Goal: Task Accomplishment & Management: Use online tool/utility

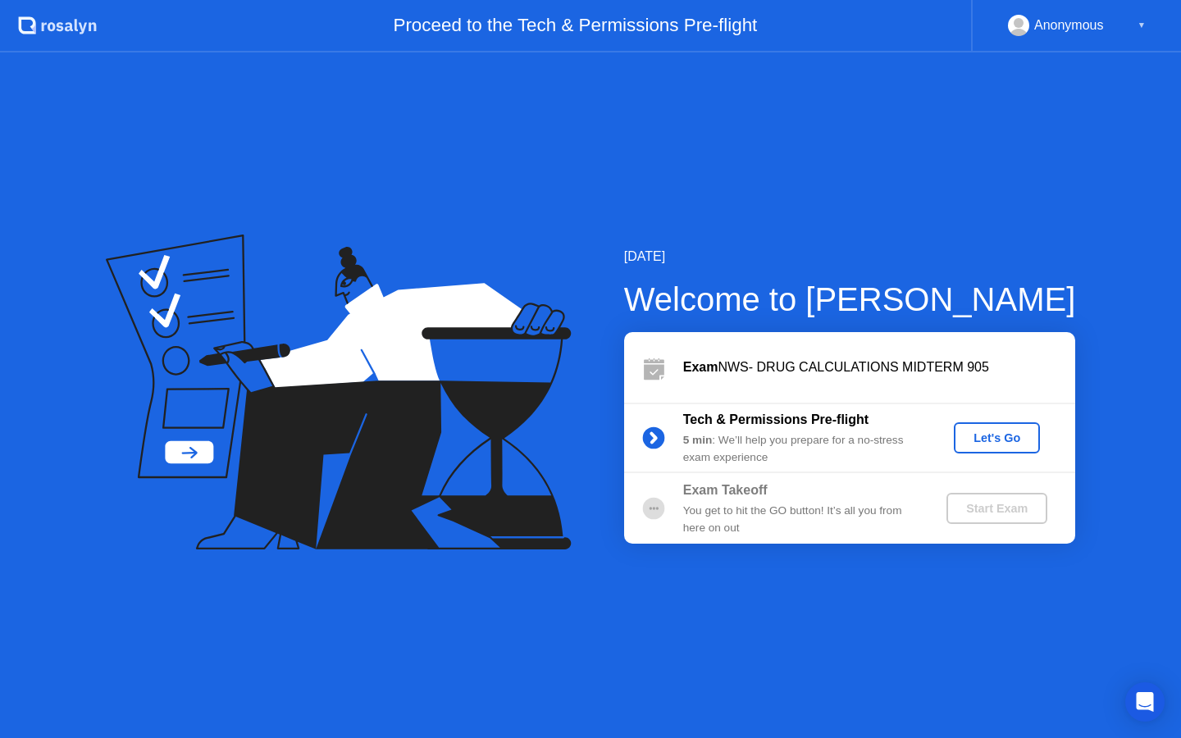
click at [985, 435] on div "Let's Go" at bounding box center [997, 438] width 73 height 13
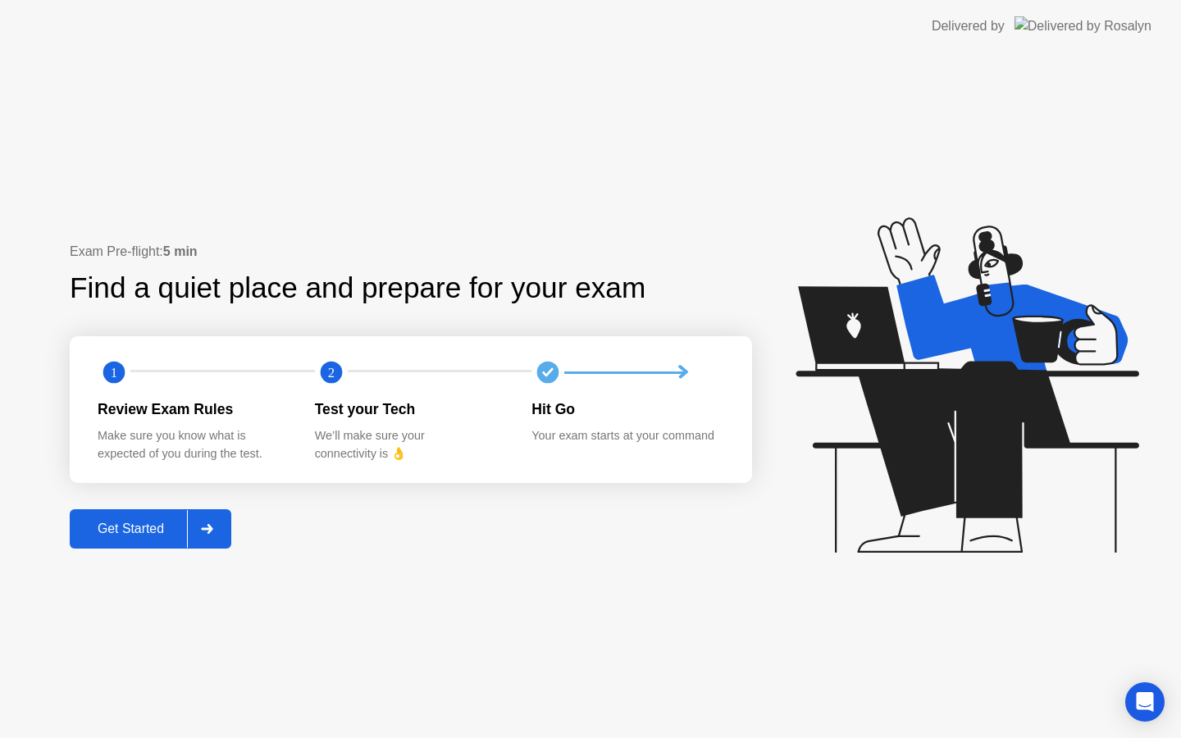
click at [144, 522] on div "Get Started" at bounding box center [131, 529] width 112 height 15
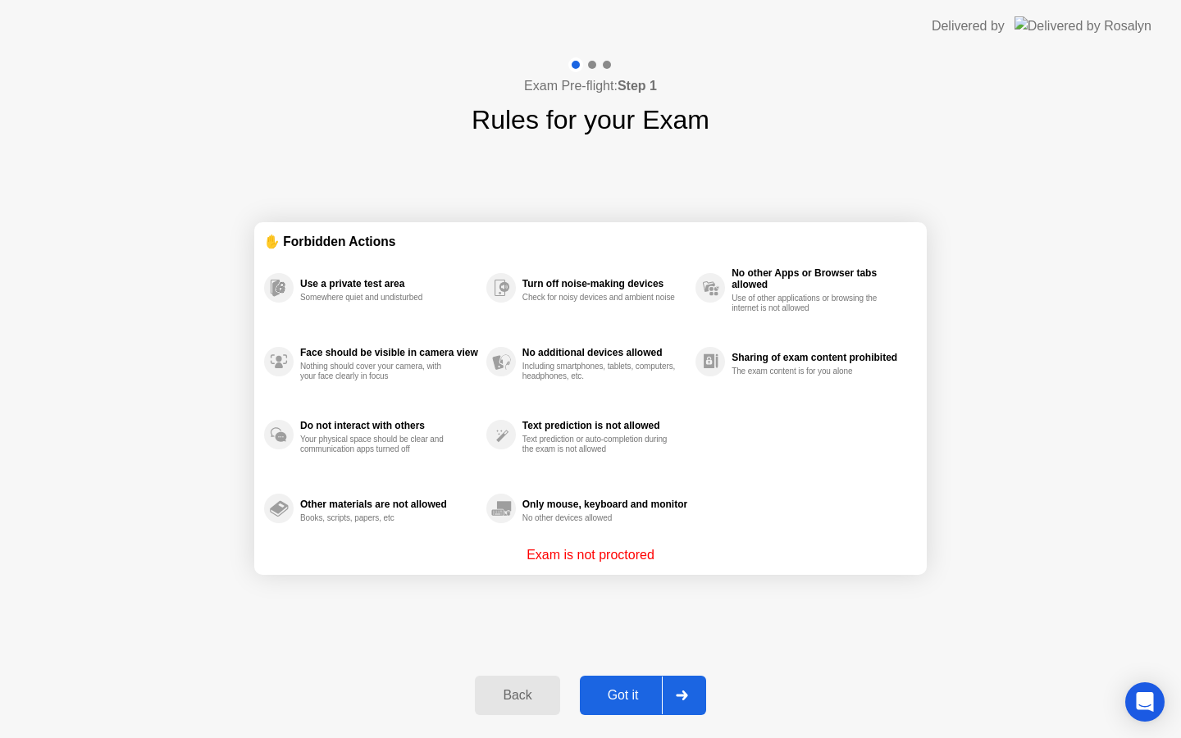
click at [646, 696] on div "Got it" at bounding box center [623, 695] width 77 height 15
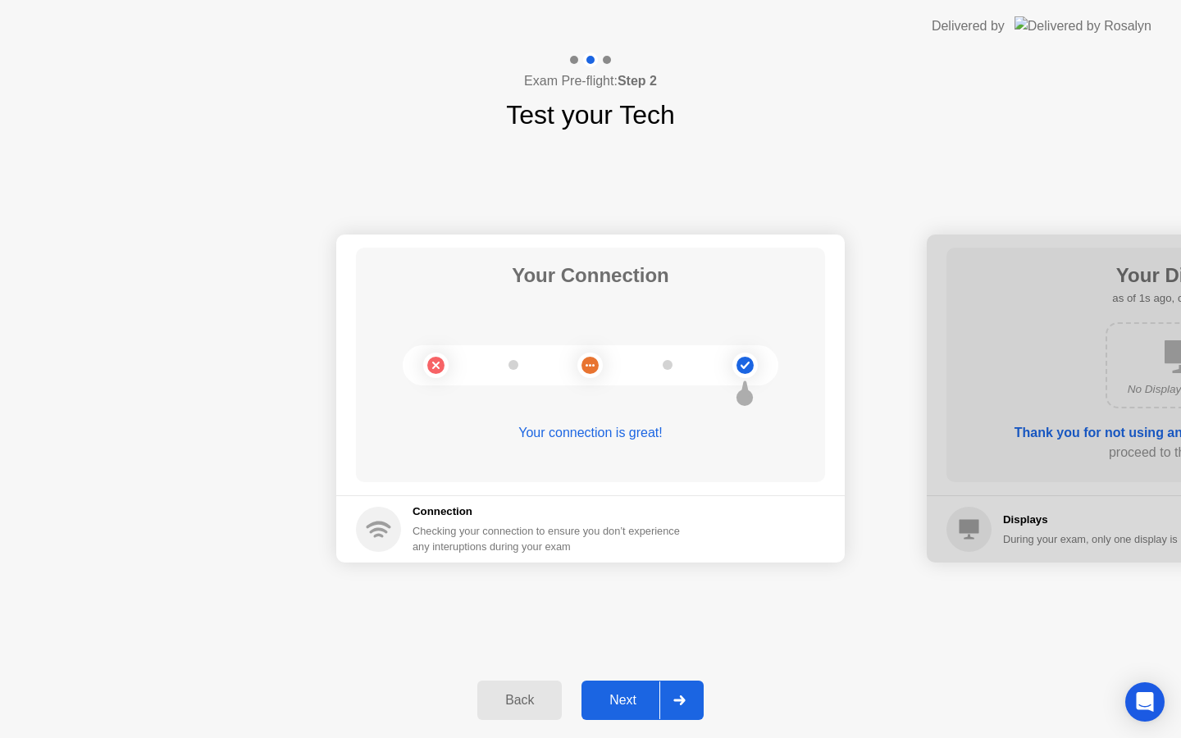
click at [646, 696] on div "Next" at bounding box center [623, 700] width 73 height 15
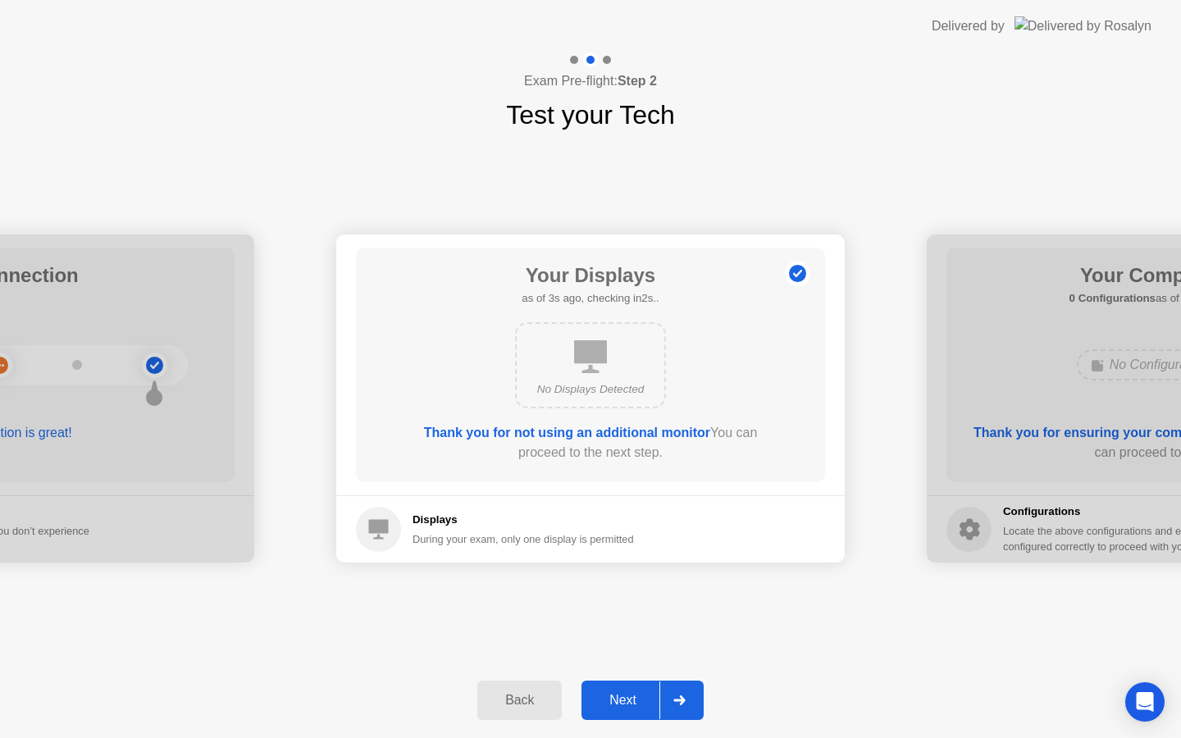
click at [646, 696] on div "Next" at bounding box center [623, 700] width 73 height 15
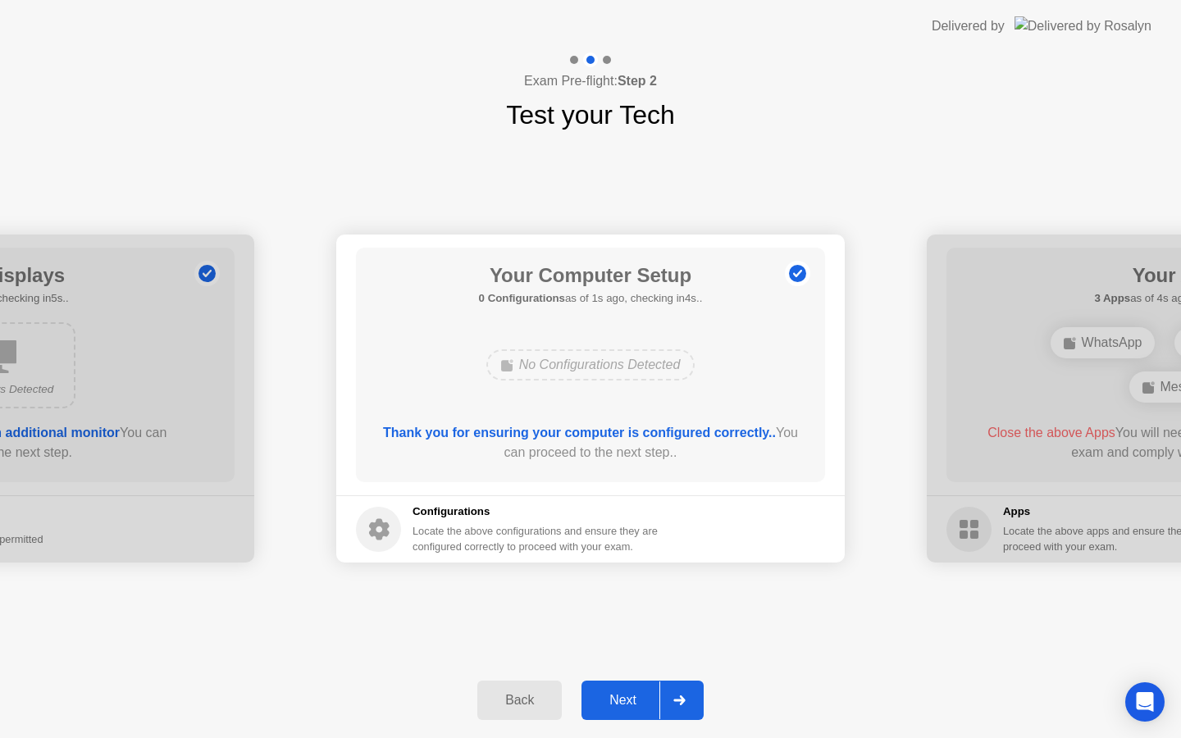
click at [646, 696] on div "Next" at bounding box center [623, 700] width 73 height 15
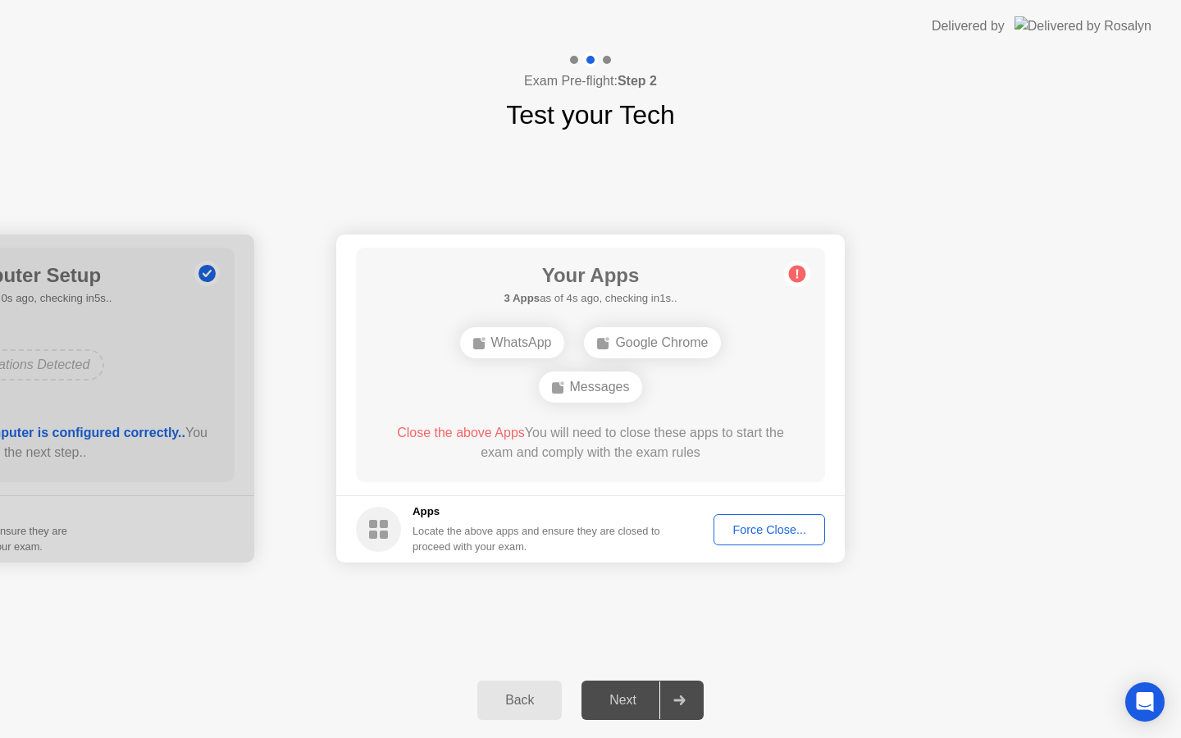
click at [623, 701] on div "Next" at bounding box center [623, 700] width 73 height 15
click at [748, 531] on div "Force Close..." at bounding box center [769, 529] width 100 height 13
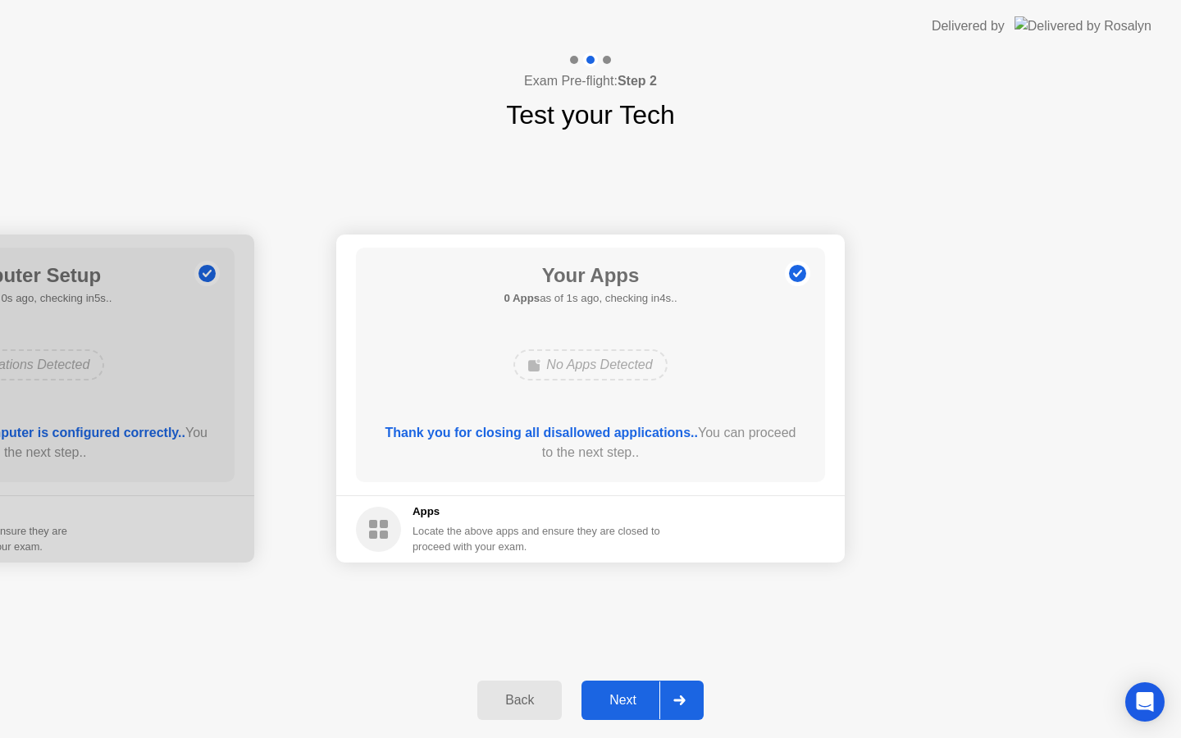
click at [642, 701] on div "Next" at bounding box center [623, 700] width 73 height 15
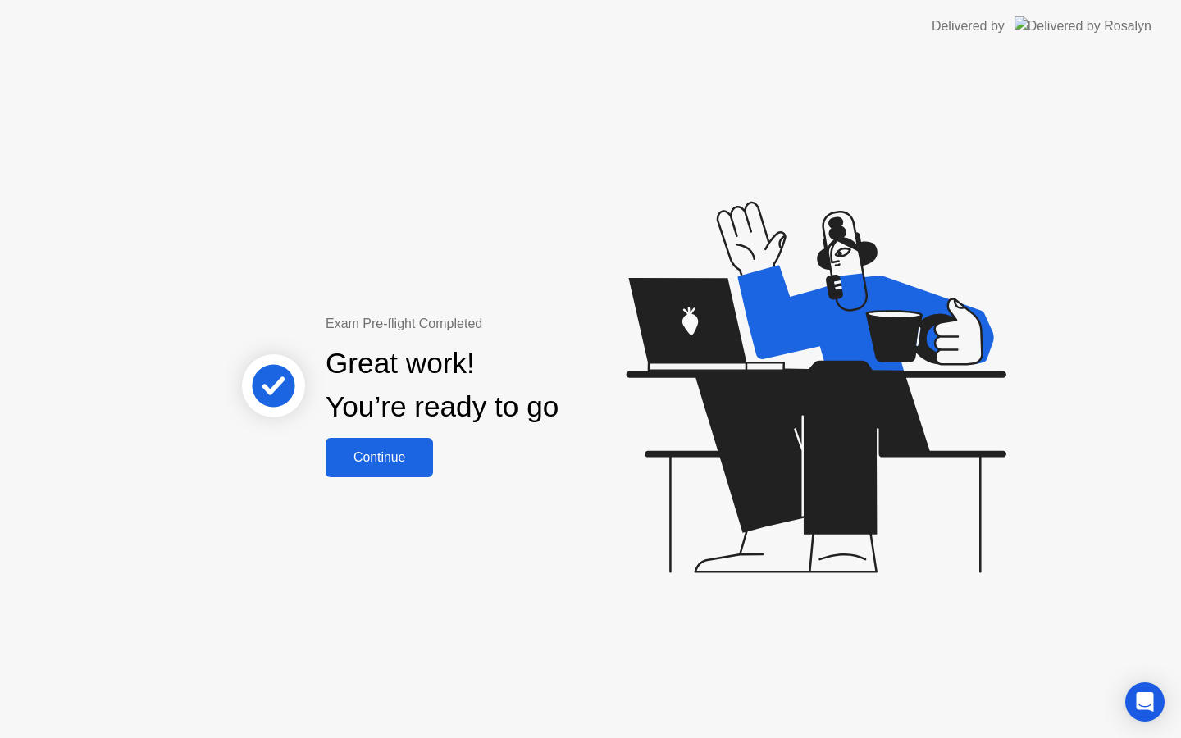
click at [381, 450] on div "Continue" at bounding box center [380, 457] width 98 height 15
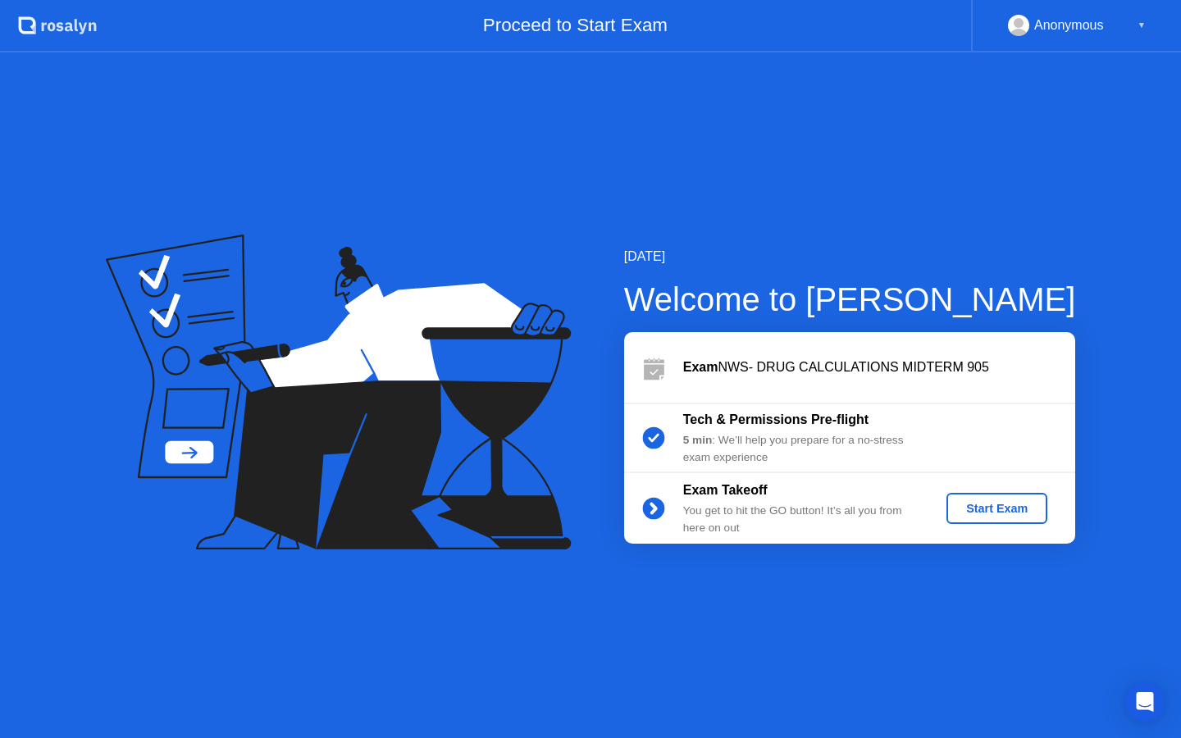
click at [1022, 510] on div "Start Exam" at bounding box center [997, 508] width 88 height 13
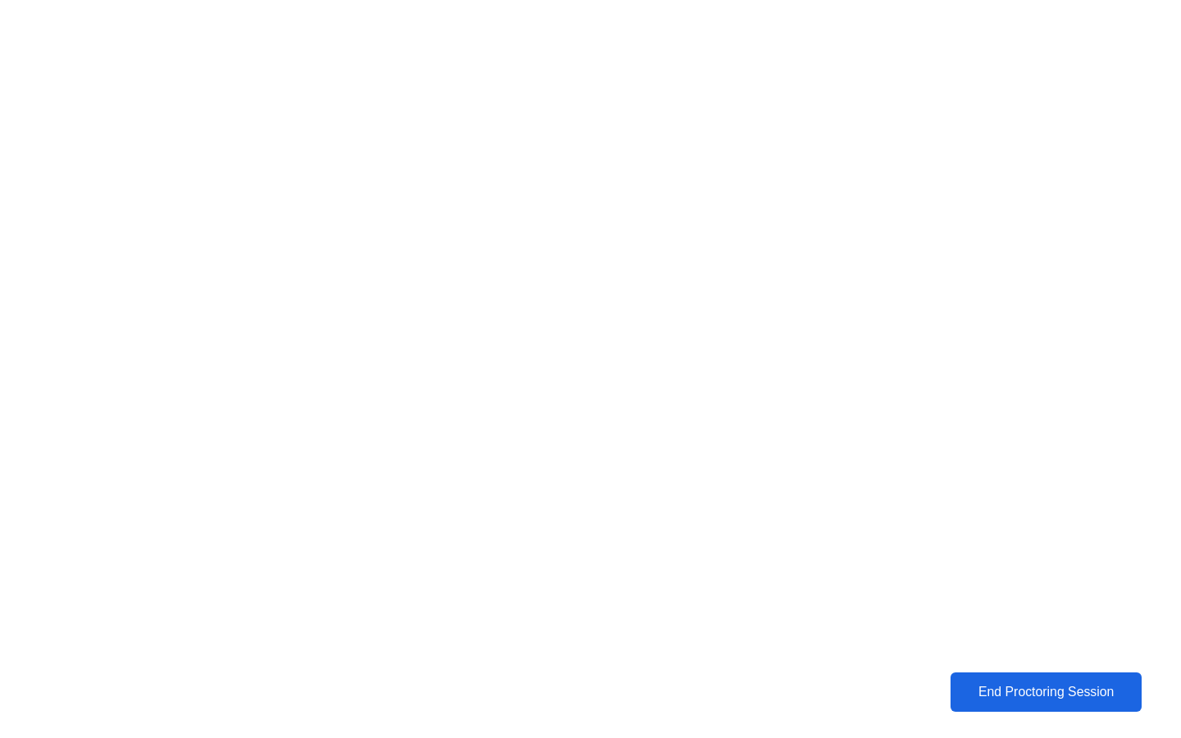
click at [1029, 680] on button "End Proctoring Session" at bounding box center [1047, 692] width 192 height 39
